Goal: Task Accomplishment & Management: Manage account settings

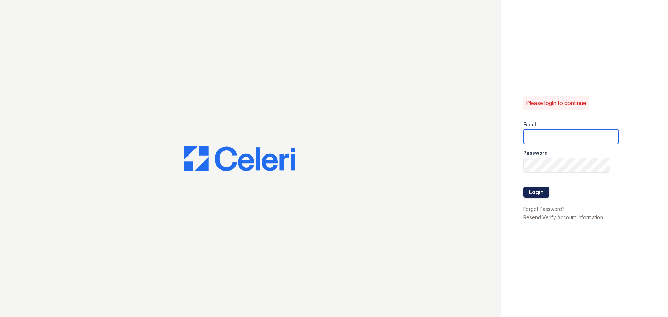
type input "[EMAIL_ADDRESS][DOMAIN_NAME]"
click at [532, 193] on button "Login" at bounding box center [537, 192] width 26 height 11
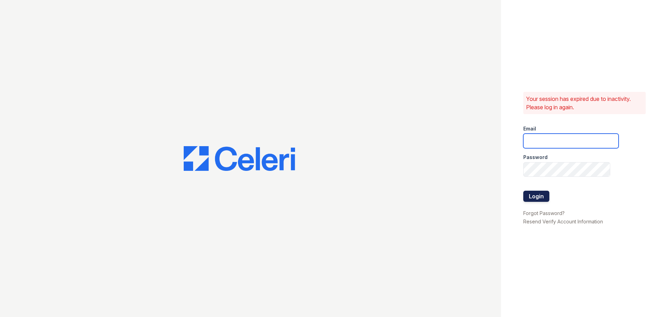
type input "[EMAIL_ADDRESS][DOMAIN_NAME]"
click at [536, 199] on button "Login" at bounding box center [537, 196] width 26 height 11
